Goal: Find specific page/section: Find specific page/section

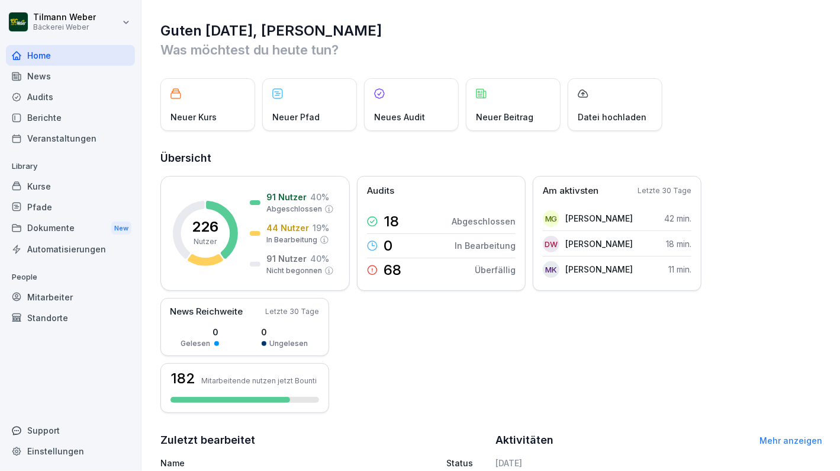
click at [33, 117] on div "Berichte" at bounding box center [70, 117] width 129 height 21
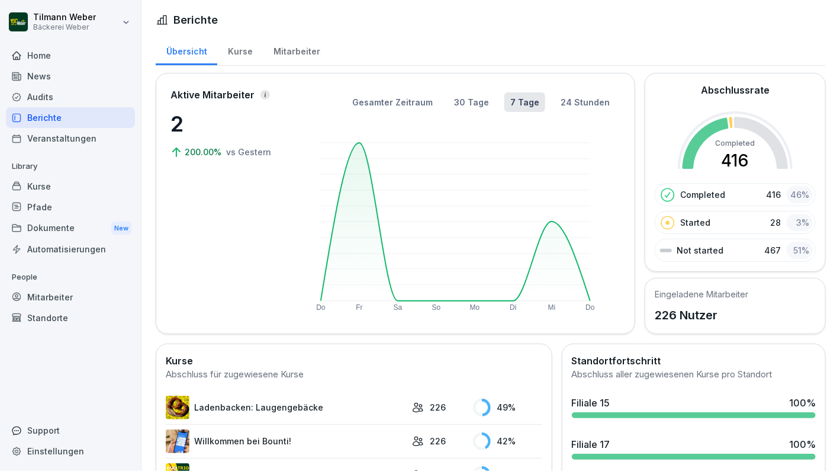
click at [55, 91] on div "Audits" at bounding box center [70, 96] width 129 height 21
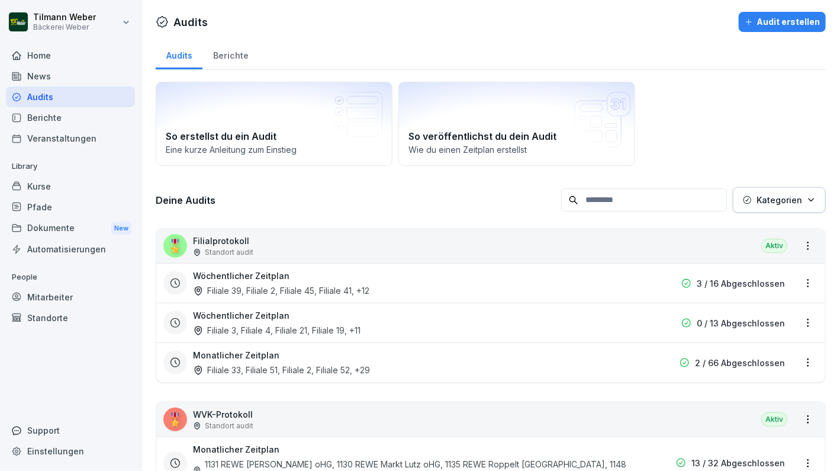
click at [226, 57] on div "Berichte" at bounding box center [230, 54] width 56 height 30
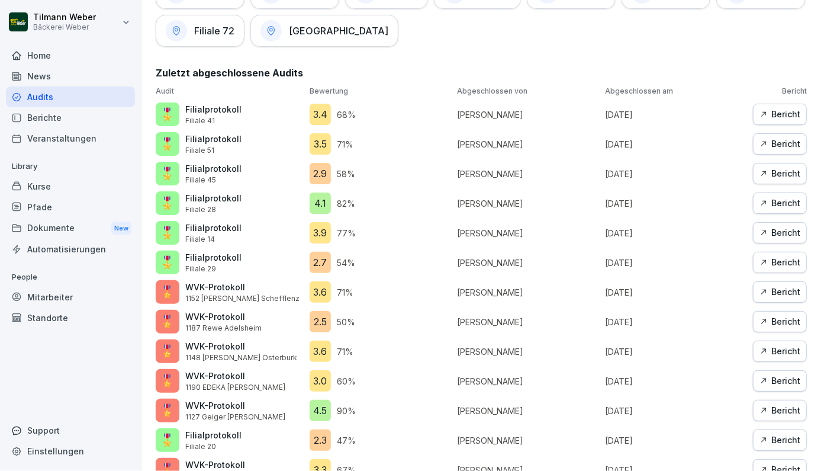
scroll to position [1267, 0]
